Goal: Communication & Community: Ask a question

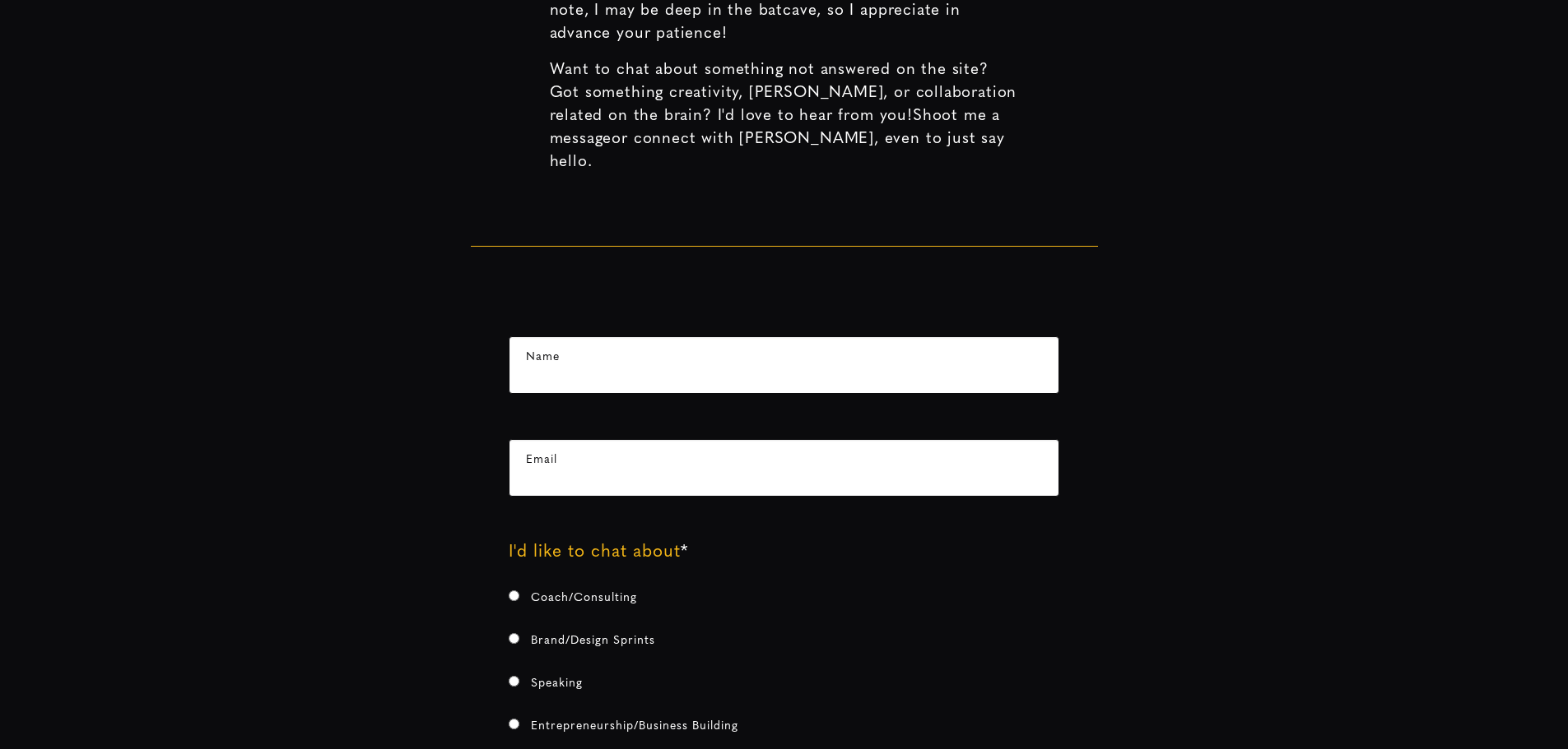
type input "[PERSON_NAME]"
type input "[EMAIL_ADDRESS][DOMAIN_NAME]"
type textarea "Hi! My name is [PERSON_NAME] and I look forward to the possibility of connectin…"
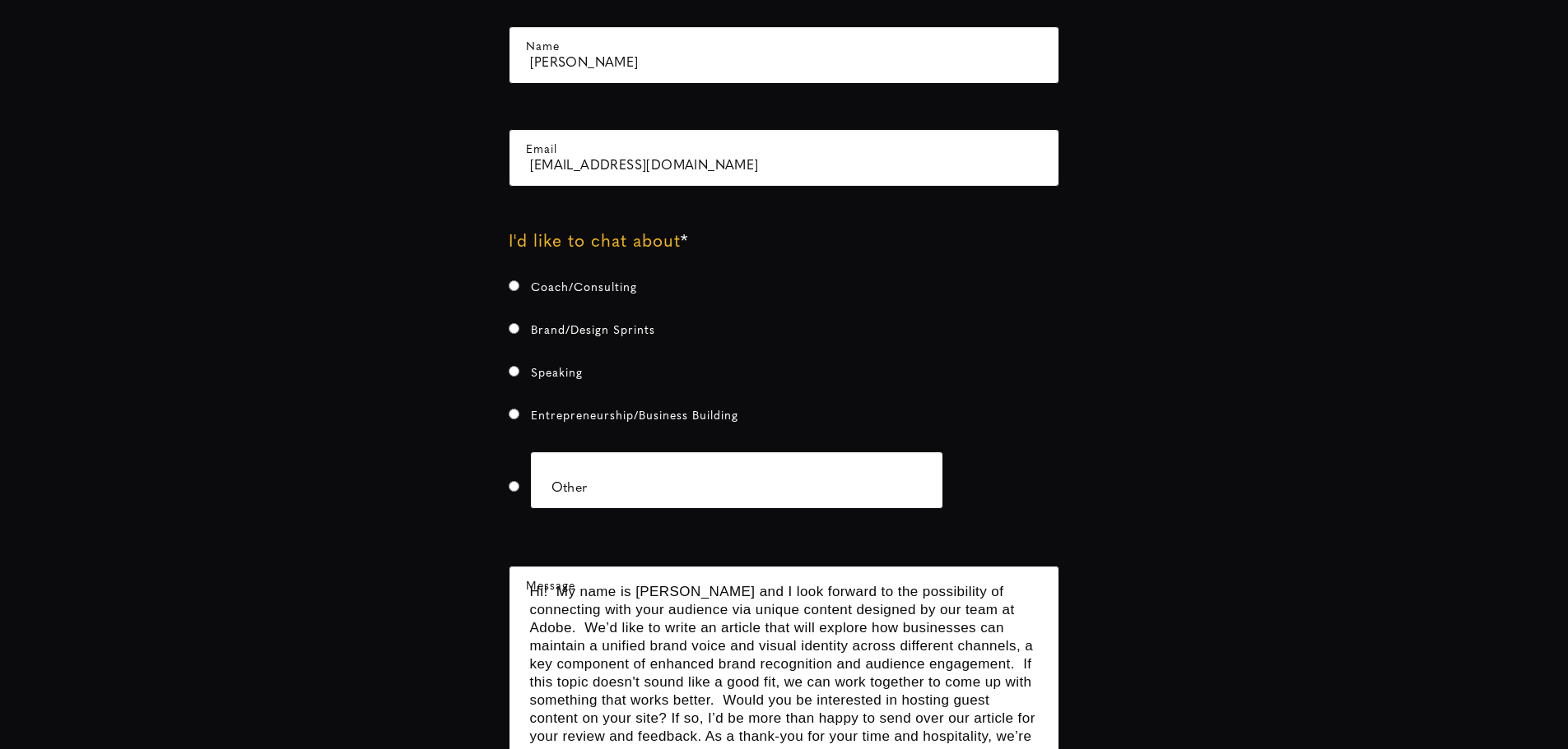
scroll to position [493, 0]
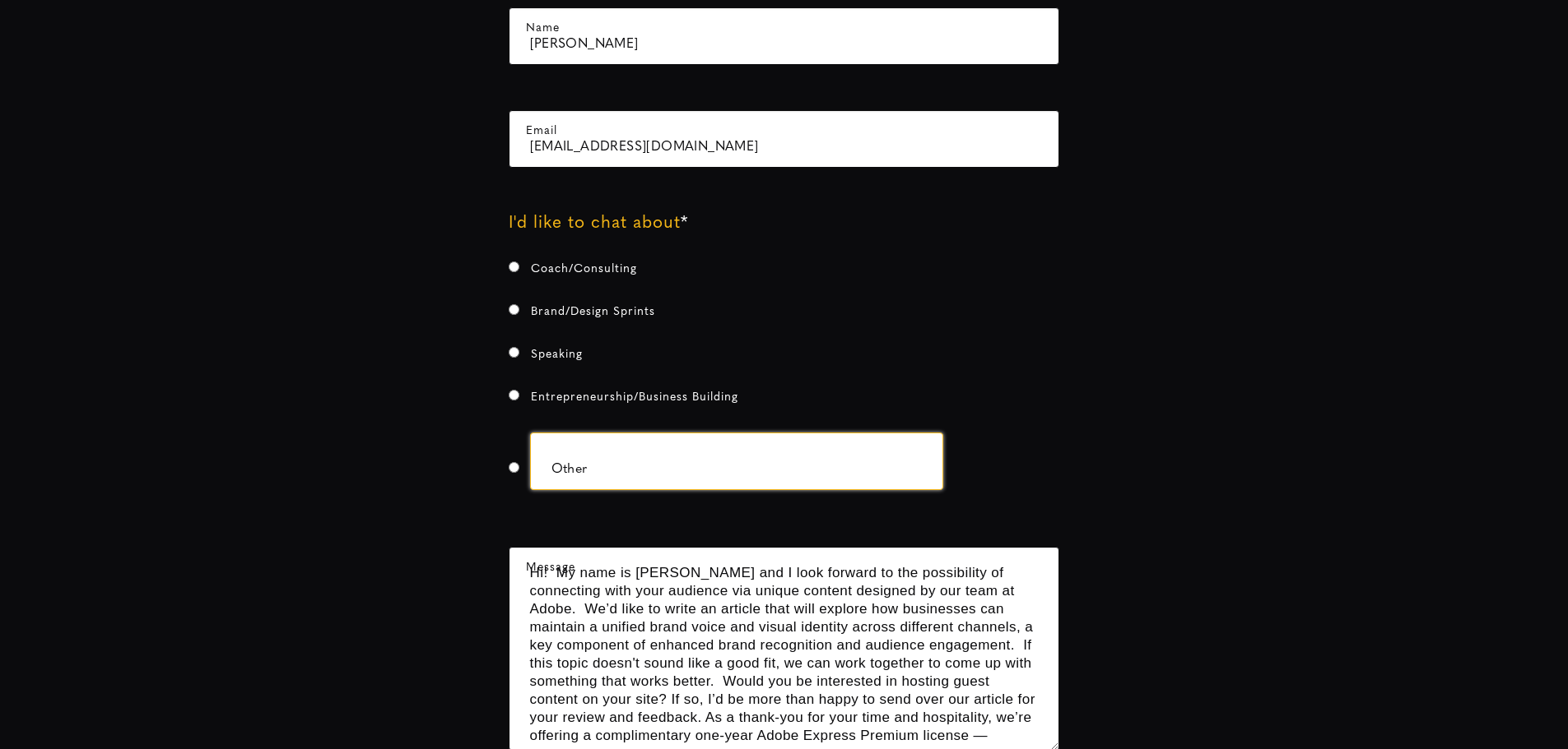
radio input "true"
click at [511, 462] on input "radio" at bounding box center [514, 467] width 11 height 11
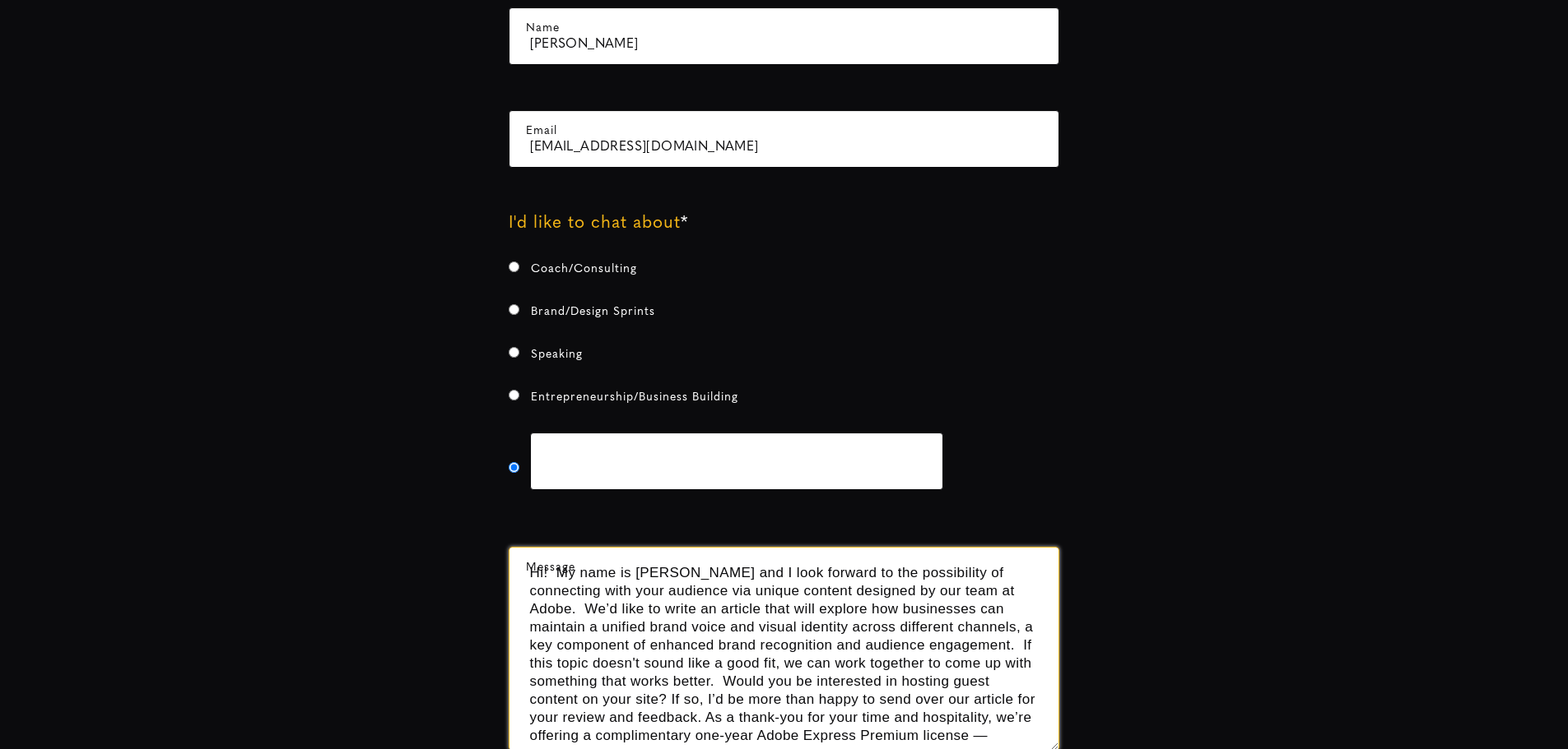
type input "Other"
click at [612, 638] on textarea "Hi! My name is [PERSON_NAME] and I look forward to the possibility of connectin…" at bounding box center [784, 649] width 551 height 204
paste textarea "My name is [PERSON_NAME] and I look forward to the possibility of connecting wi…"
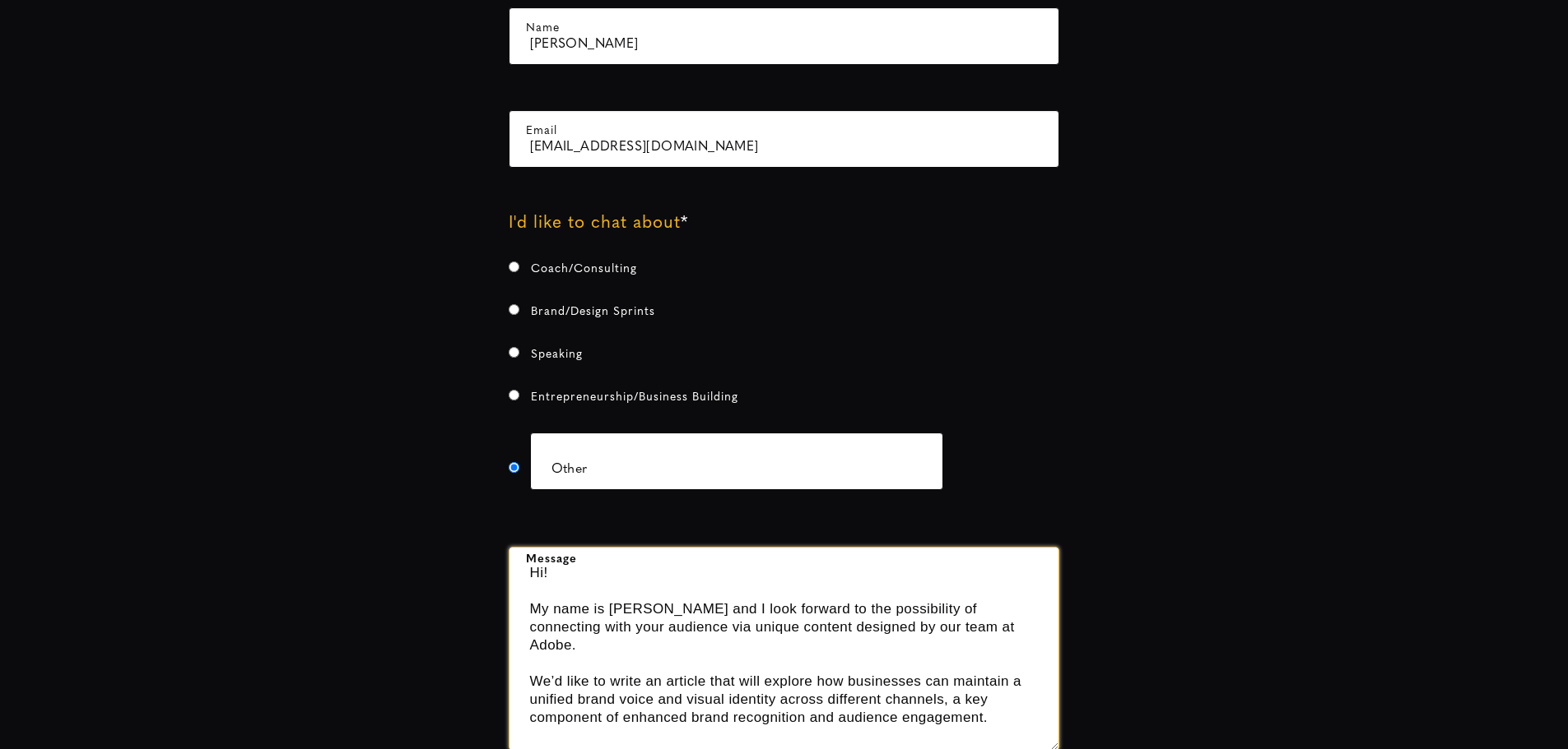
scroll to position [213, 0]
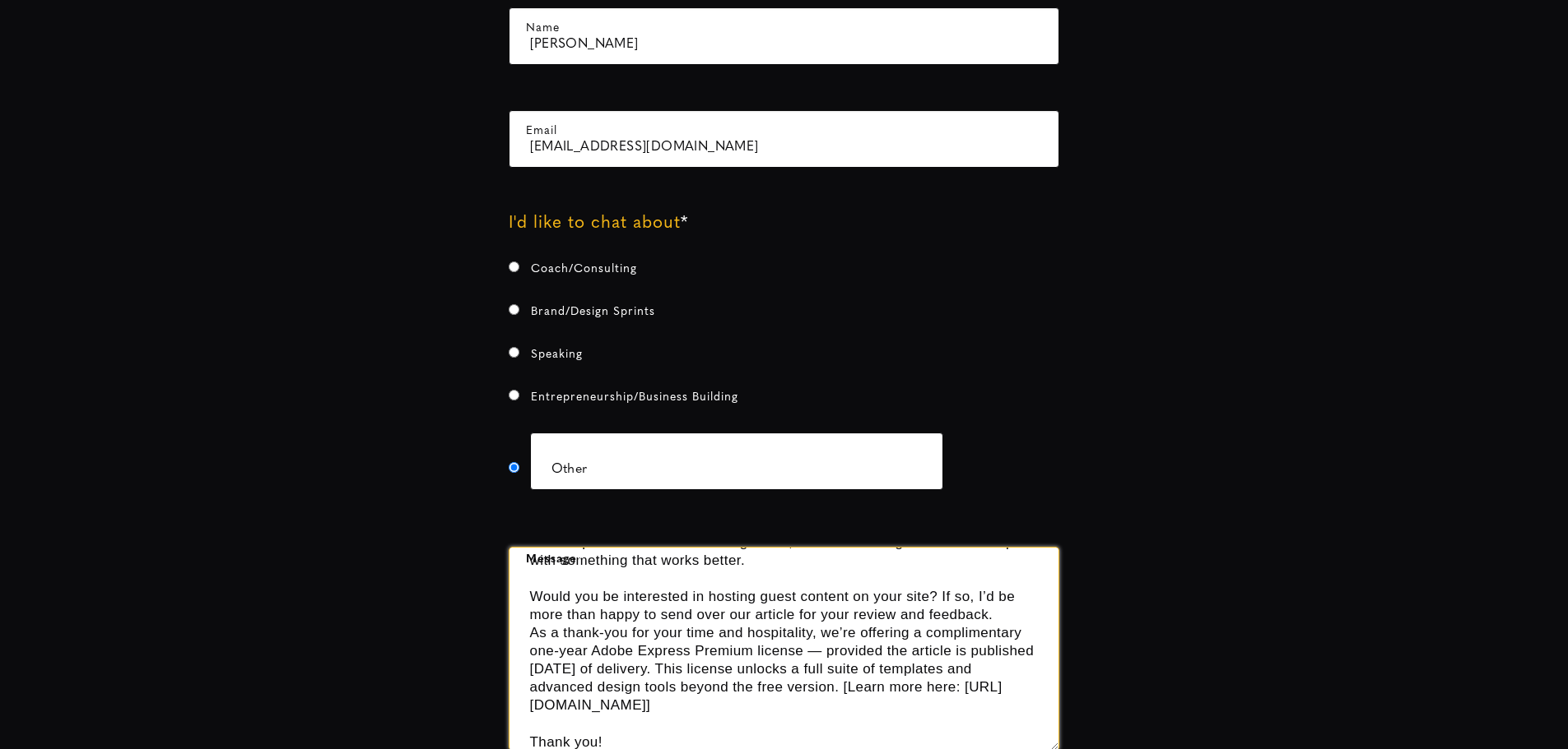
type textarea "Hi! My name is [PERSON_NAME] and I look forward to the possibility of connectin…"
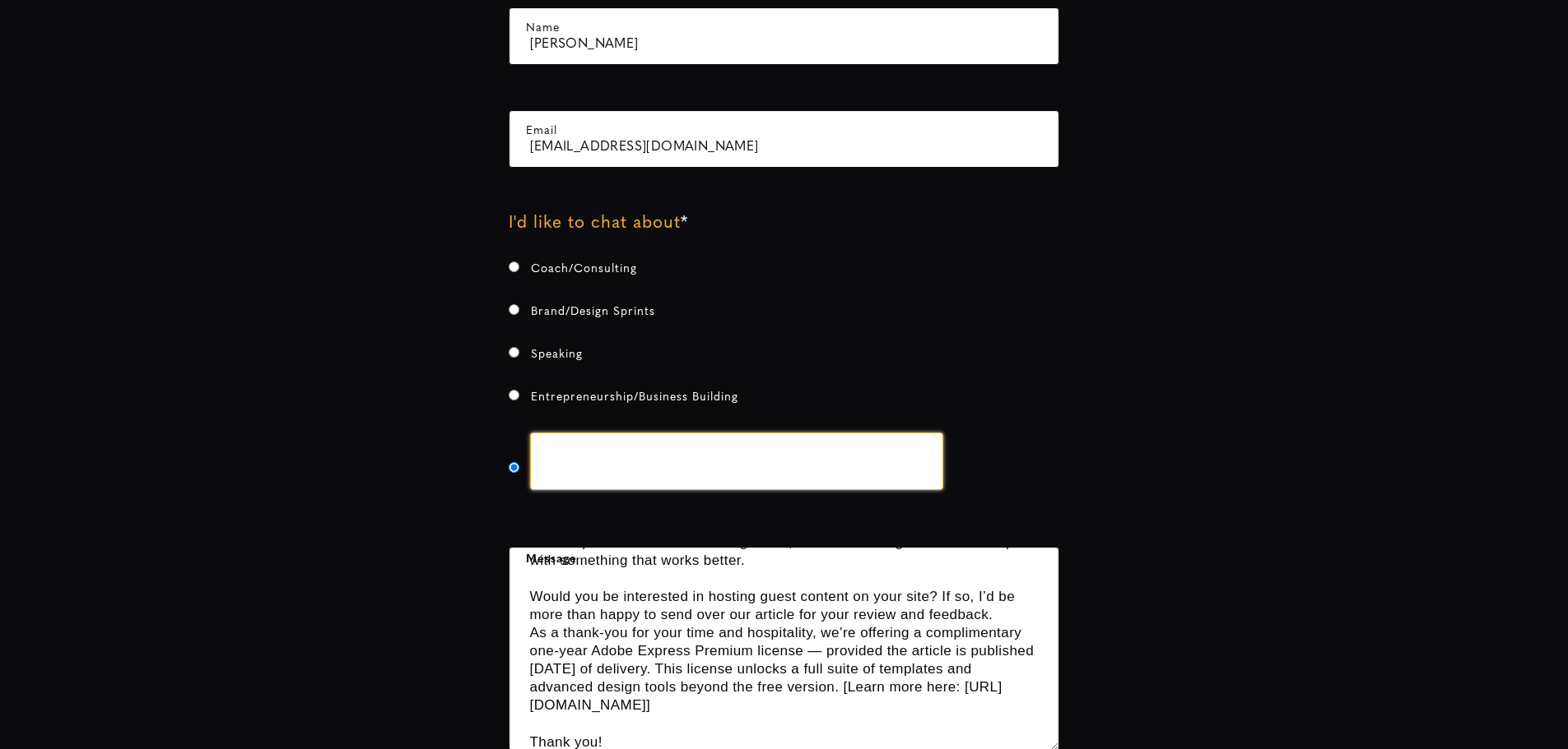
click at [707, 432] on input "Other" at bounding box center [736, 461] width 413 height 57
paste input "how to enhance your brand identity across social media"
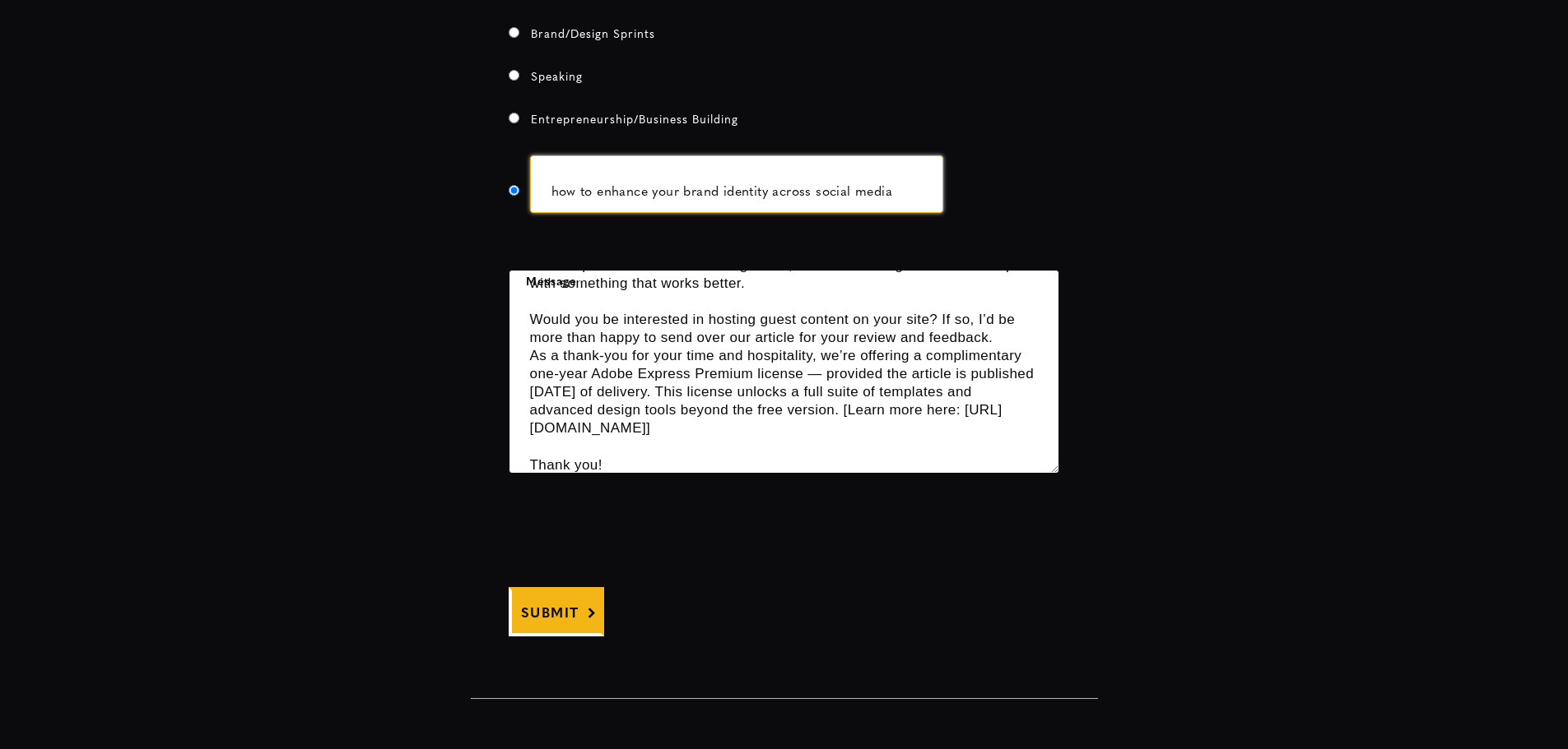
scroll to position [823, 0]
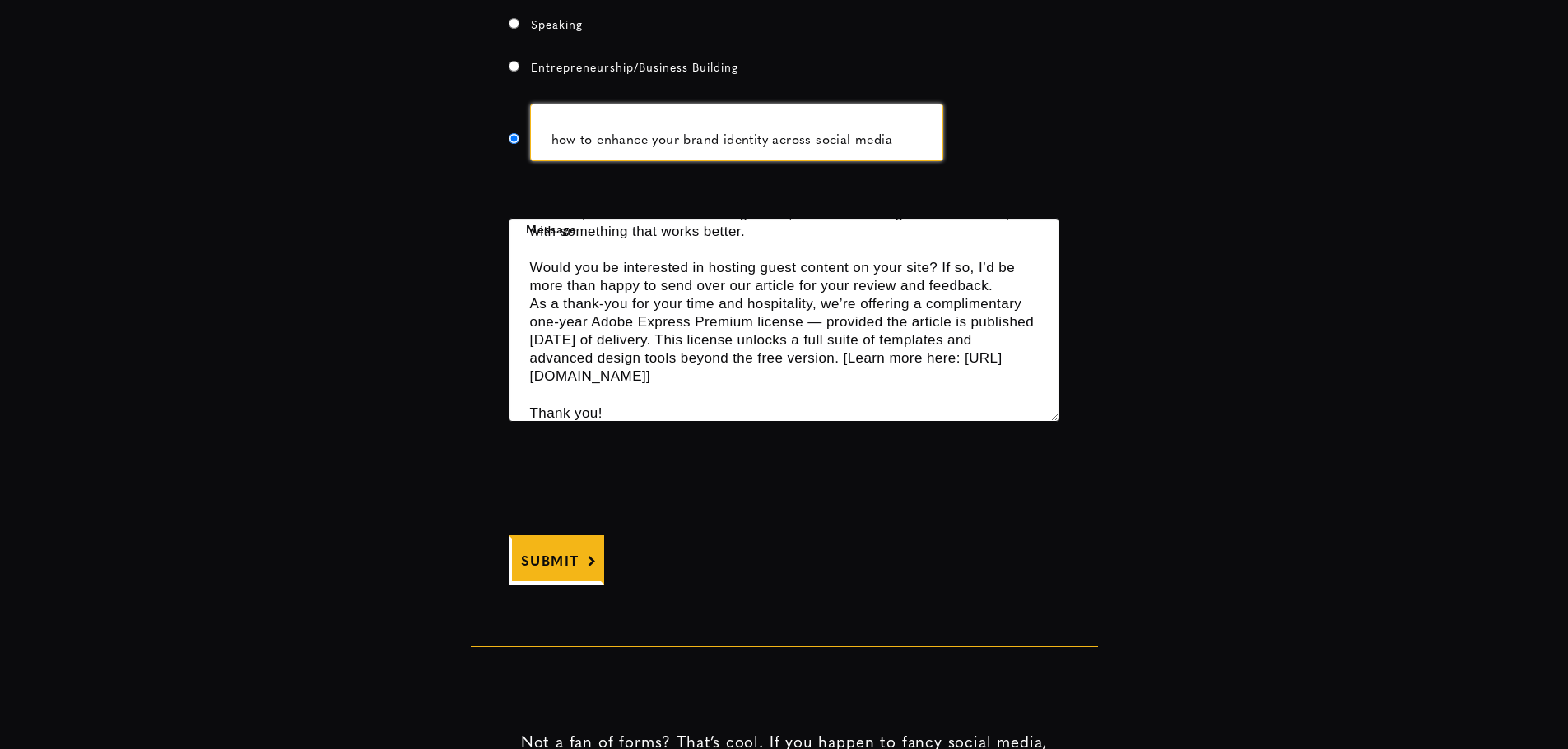
type input "how to enhance your brand identity across social media"
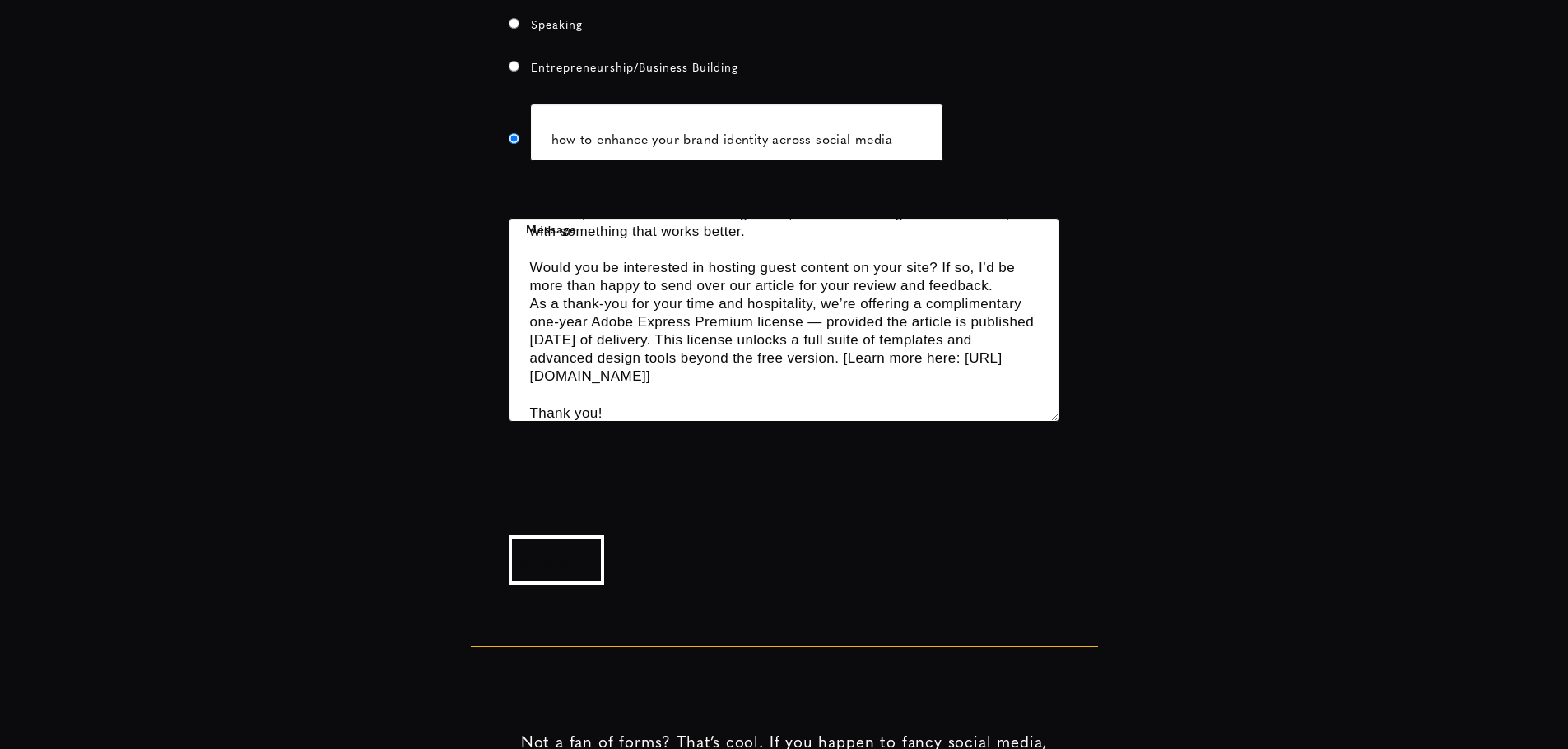
click at [561, 539] on button "Submit" at bounding box center [556, 560] width 95 height 49
